Goal: Information Seeking & Learning: Find specific page/section

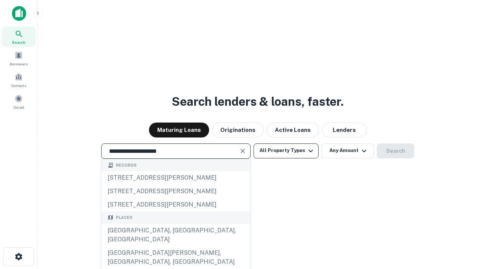
click at [286, 151] on button "All Property Types" at bounding box center [286, 151] width 65 height 15
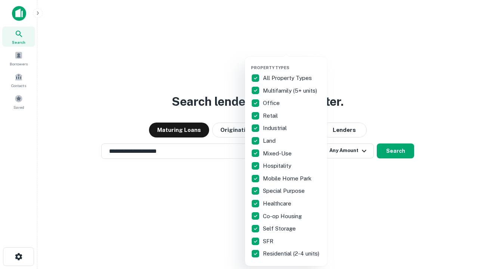
type input "**********"
click at [292, 63] on button "button" at bounding box center [292, 63] width 82 height 0
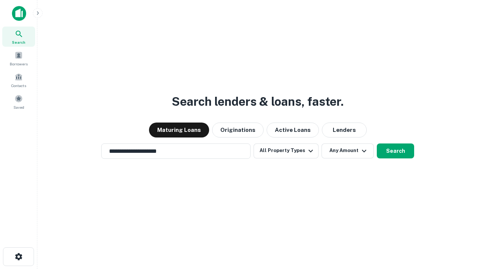
scroll to position [12, 0]
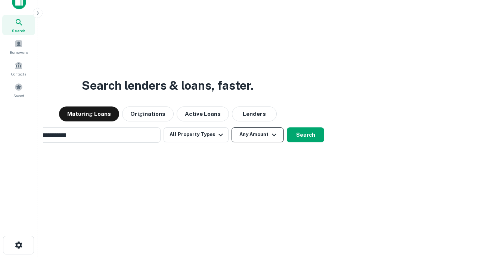
click at [232, 127] on button "Any Amount" at bounding box center [258, 134] width 52 height 15
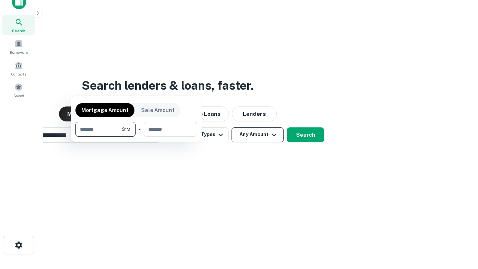
scroll to position [12, 0]
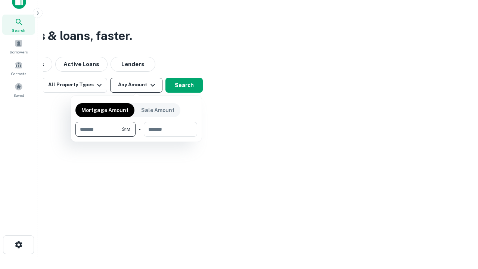
type input "*******"
click at [136, 137] on button "button" at bounding box center [137, 137] width 122 height 0
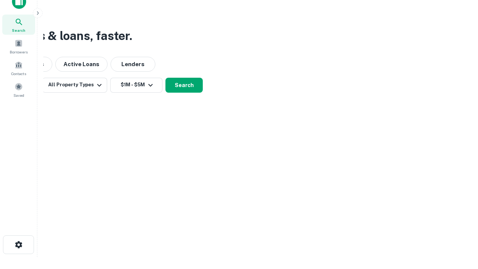
scroll to position [12, 0]
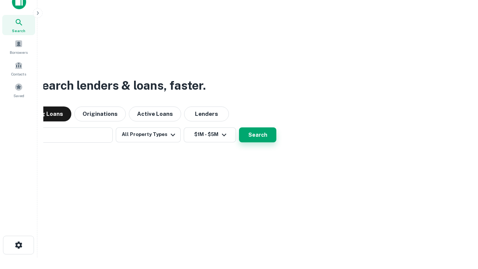
click at [239, 127] on button "Search" at bounding box center [257, 134] width 37 height 15
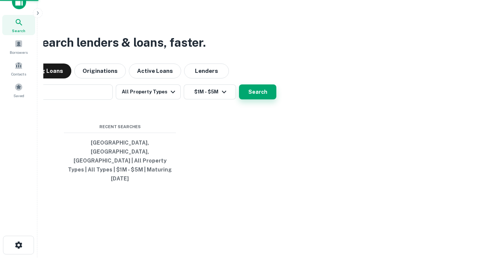
scroll to position [12, 0]
